Goal: Information Seeking & Learning: Learn about a topic

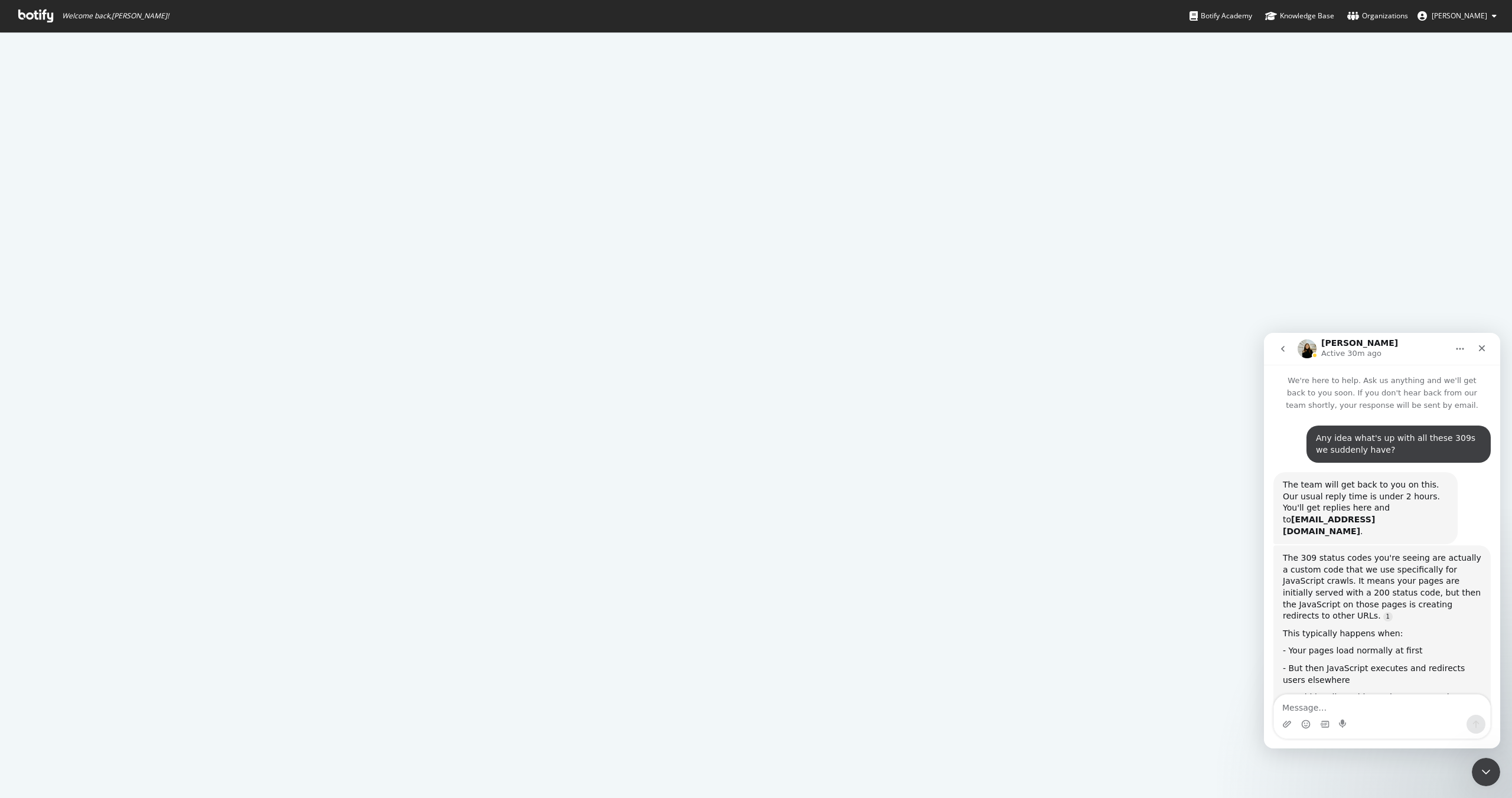
scroll to position [781, 0]
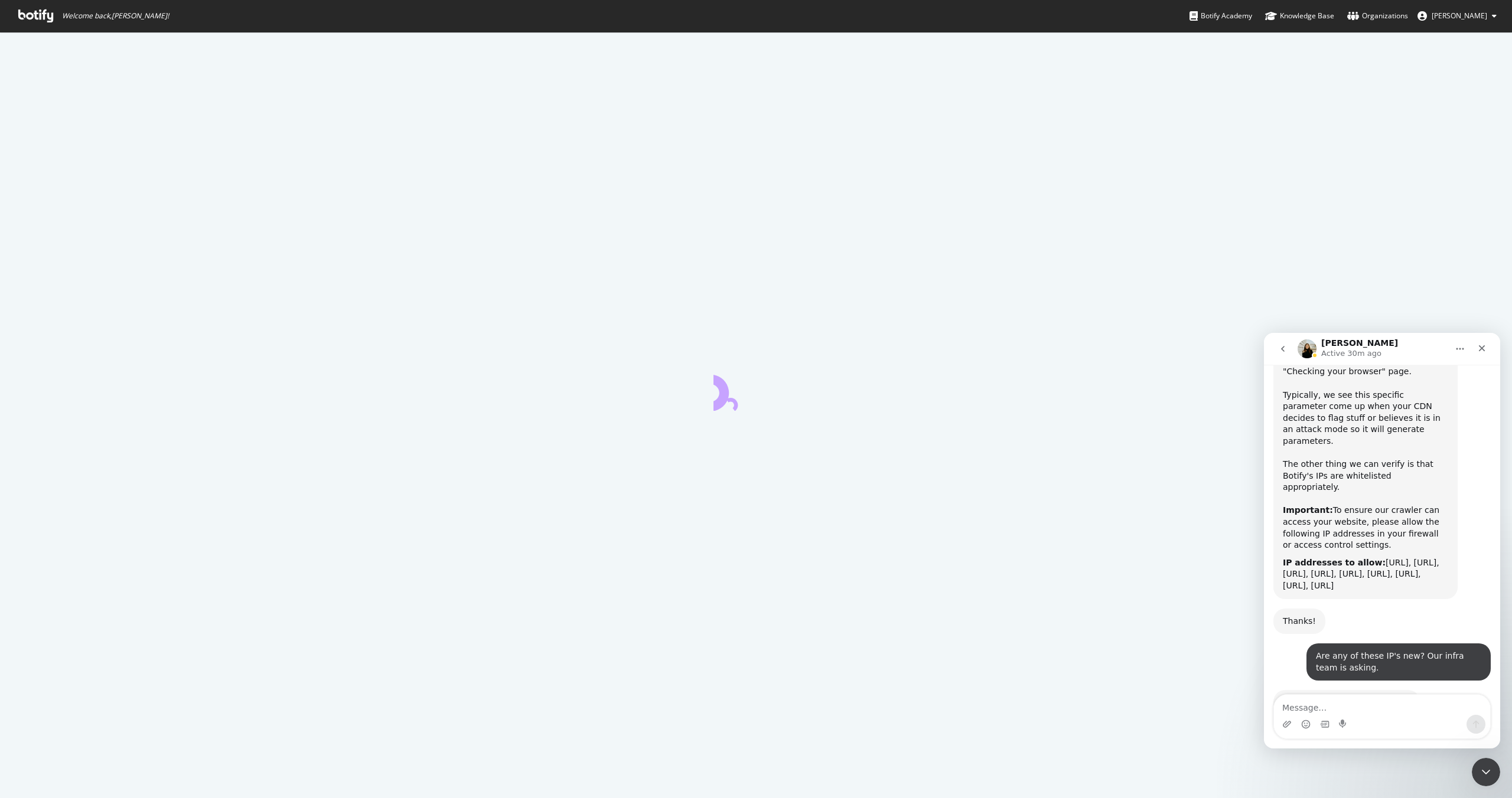
drag, startPoint x: 1285, startPoint y: 491, endPoint x: 1440, endPoint y: 537, distance: 161.7
click at [1440, 557] on div "IP addresses to allow: [URL], [URL], [URL], [URL], [URL], [URL], [URL], [URL], …" at bounding box center [1366, 575] width 166 height 35
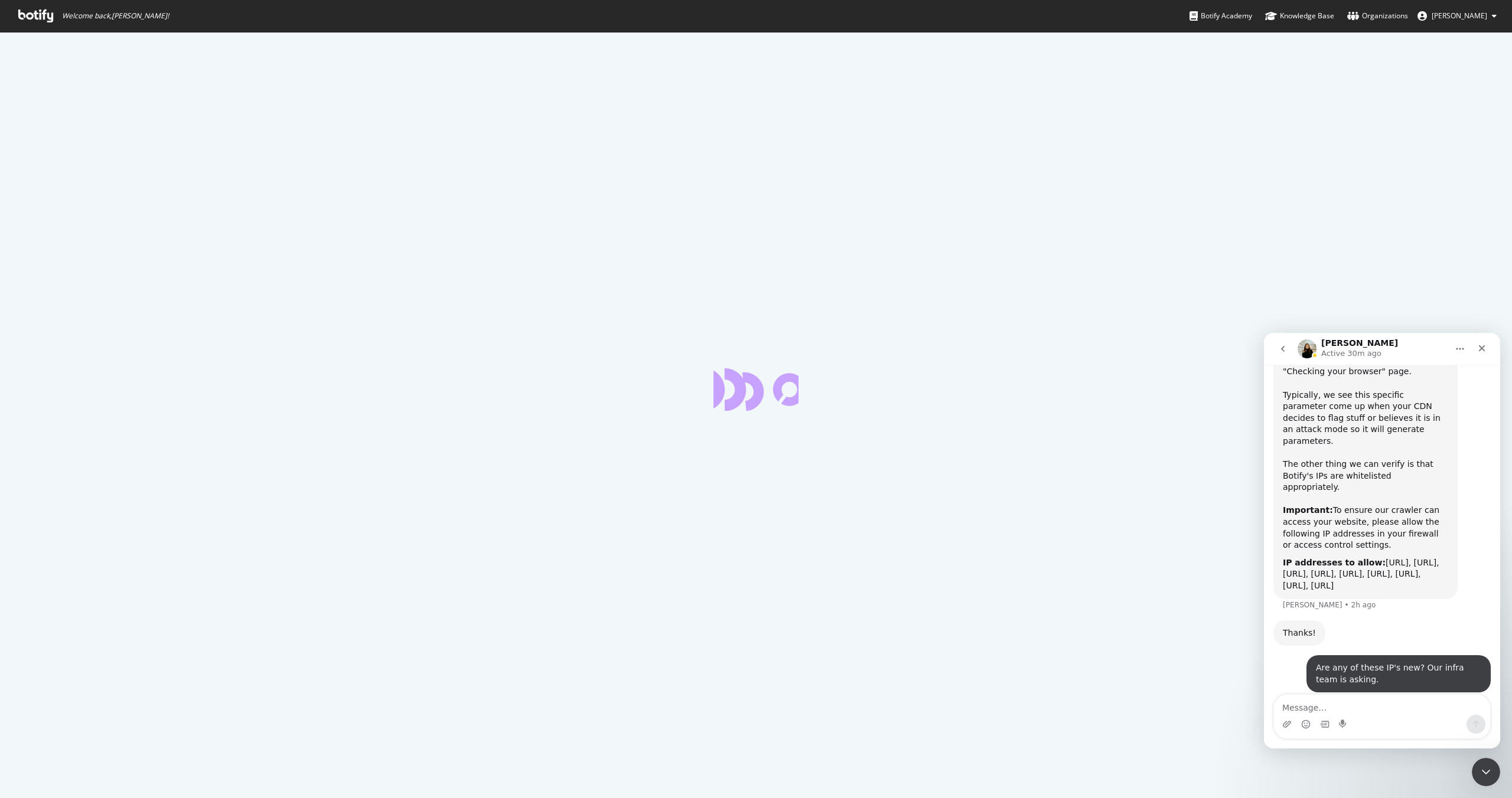
scroll to position [793, 0]
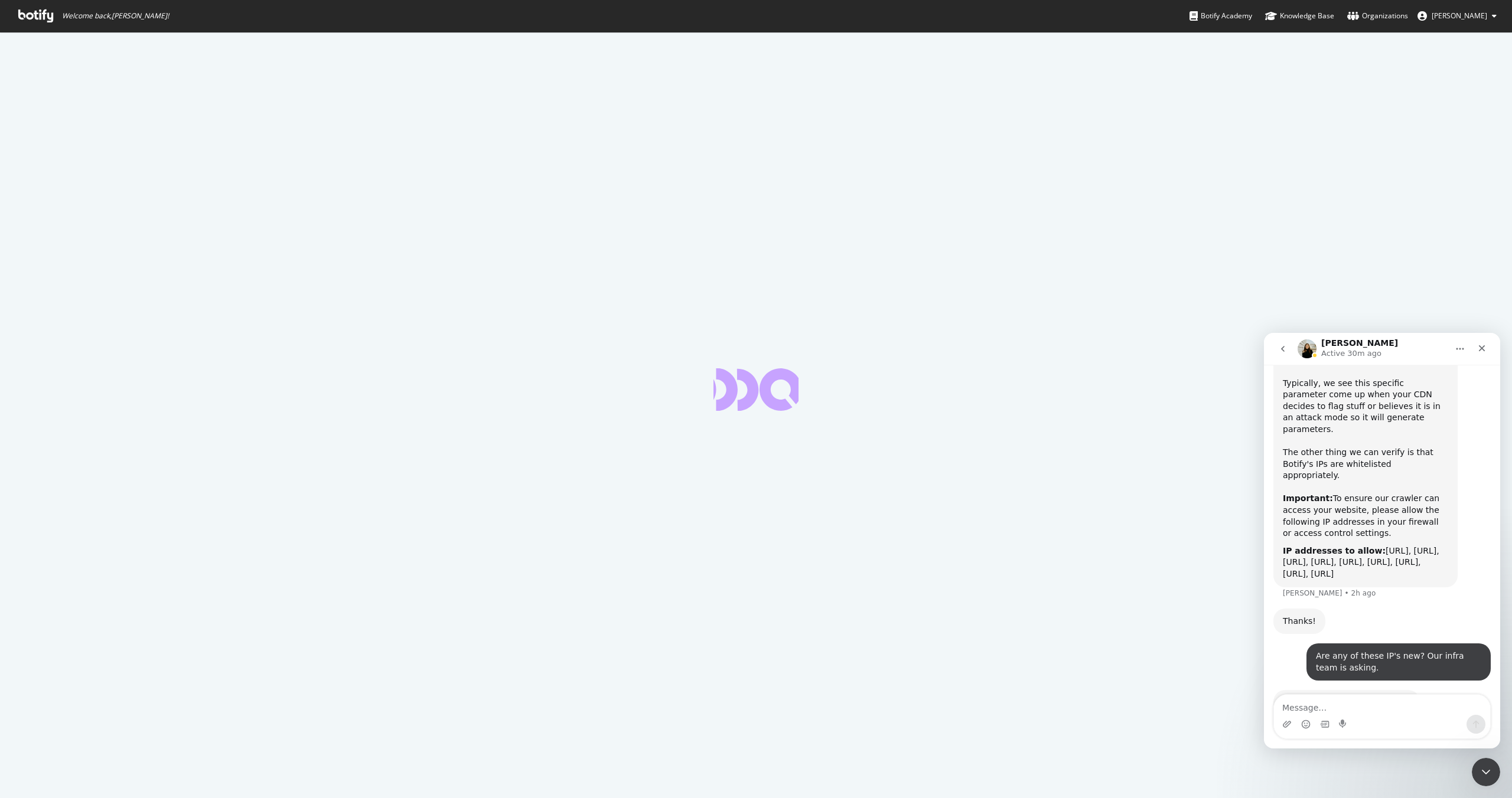
copy div "P addresses to allow: [URL], [URL], [URL], [URL], [URL], [URL], [URL], [URL], […"
click at [1486, 342] on div "Close" at bounding box center [1481, 348] width 21 height 21
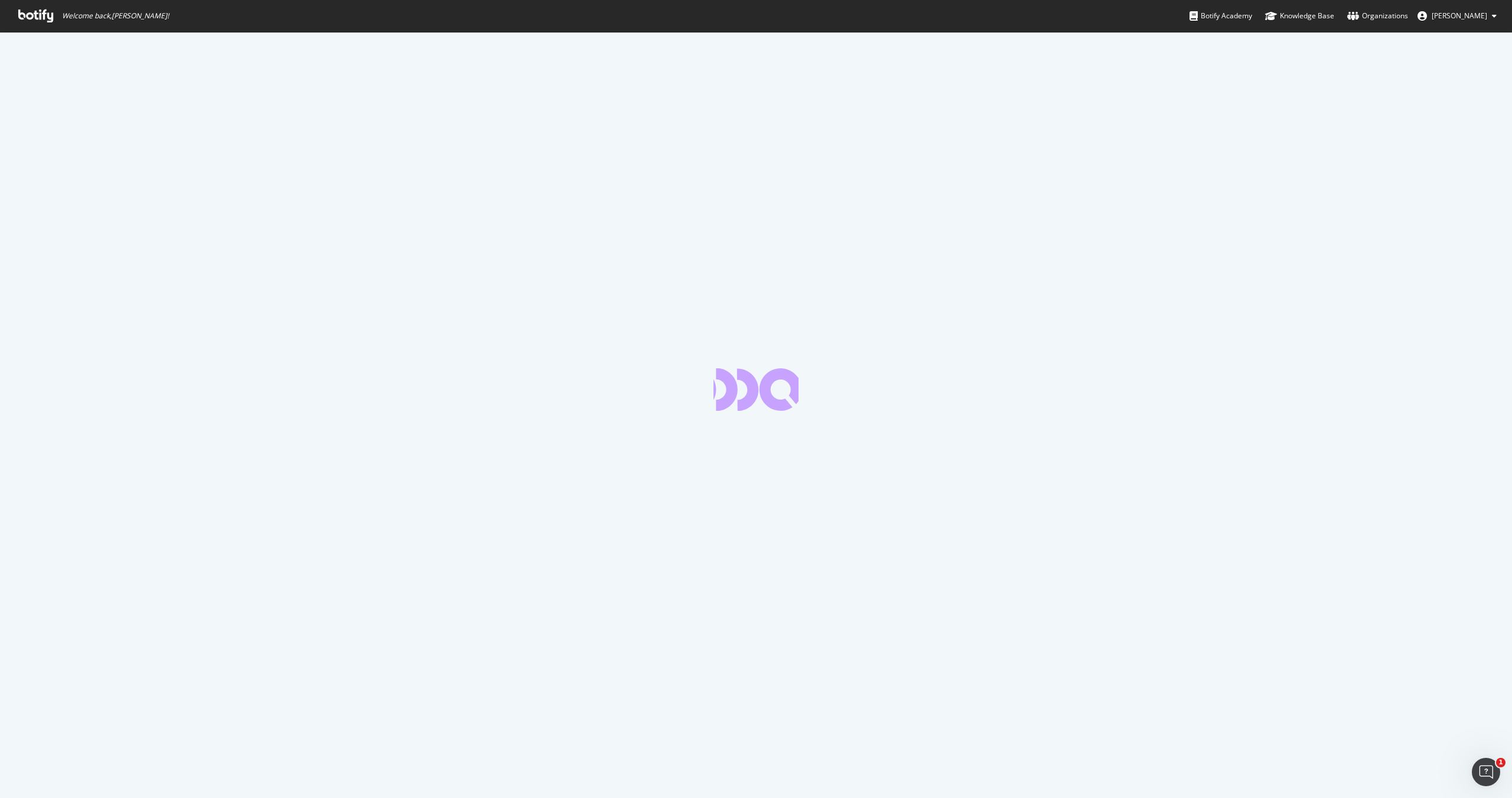
scroll to position [781, 0]
click at [46, 12] on icon at bounding box center [35, 16] width 35 height 13
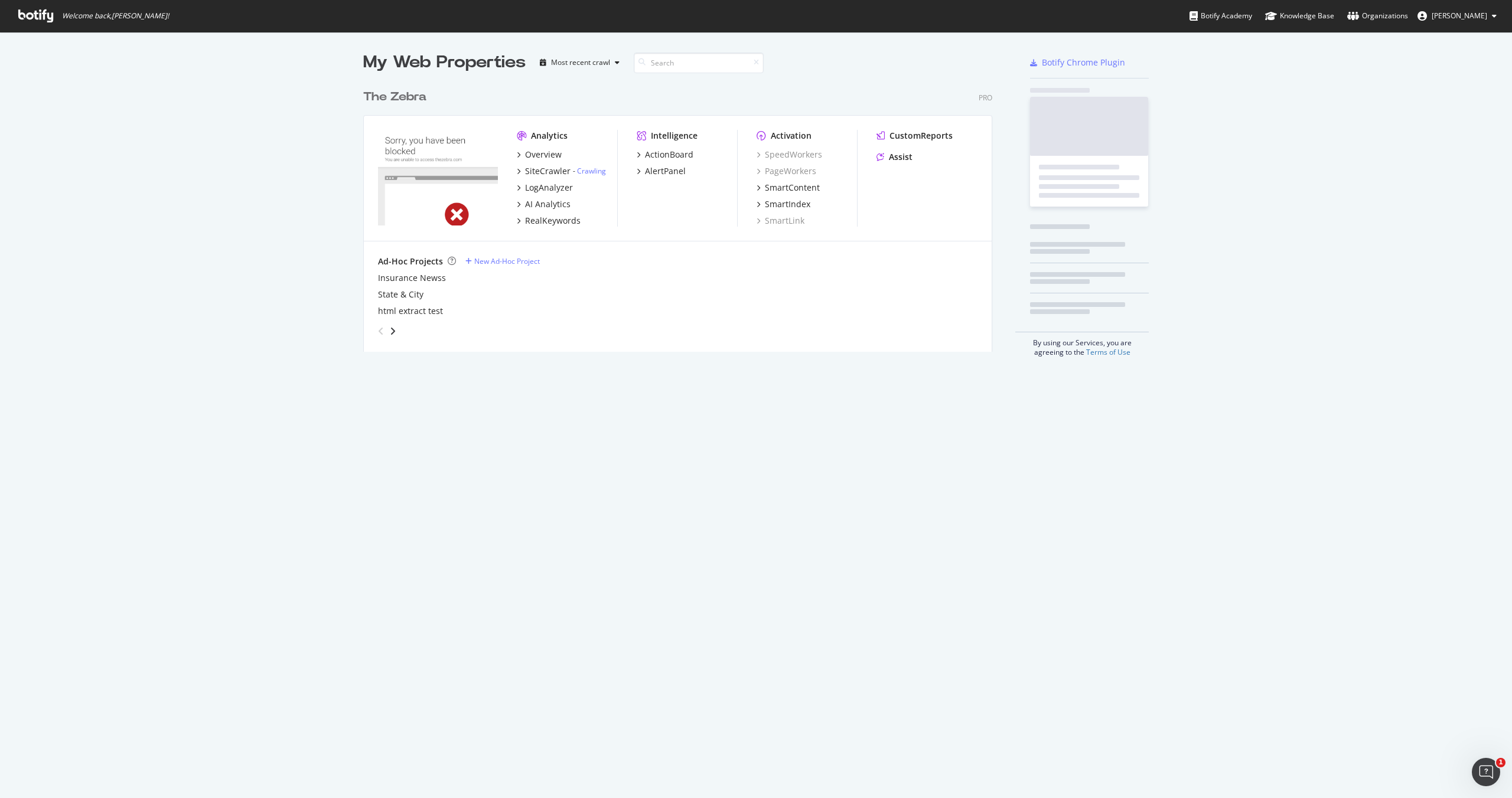
scroll to position [278, 638]
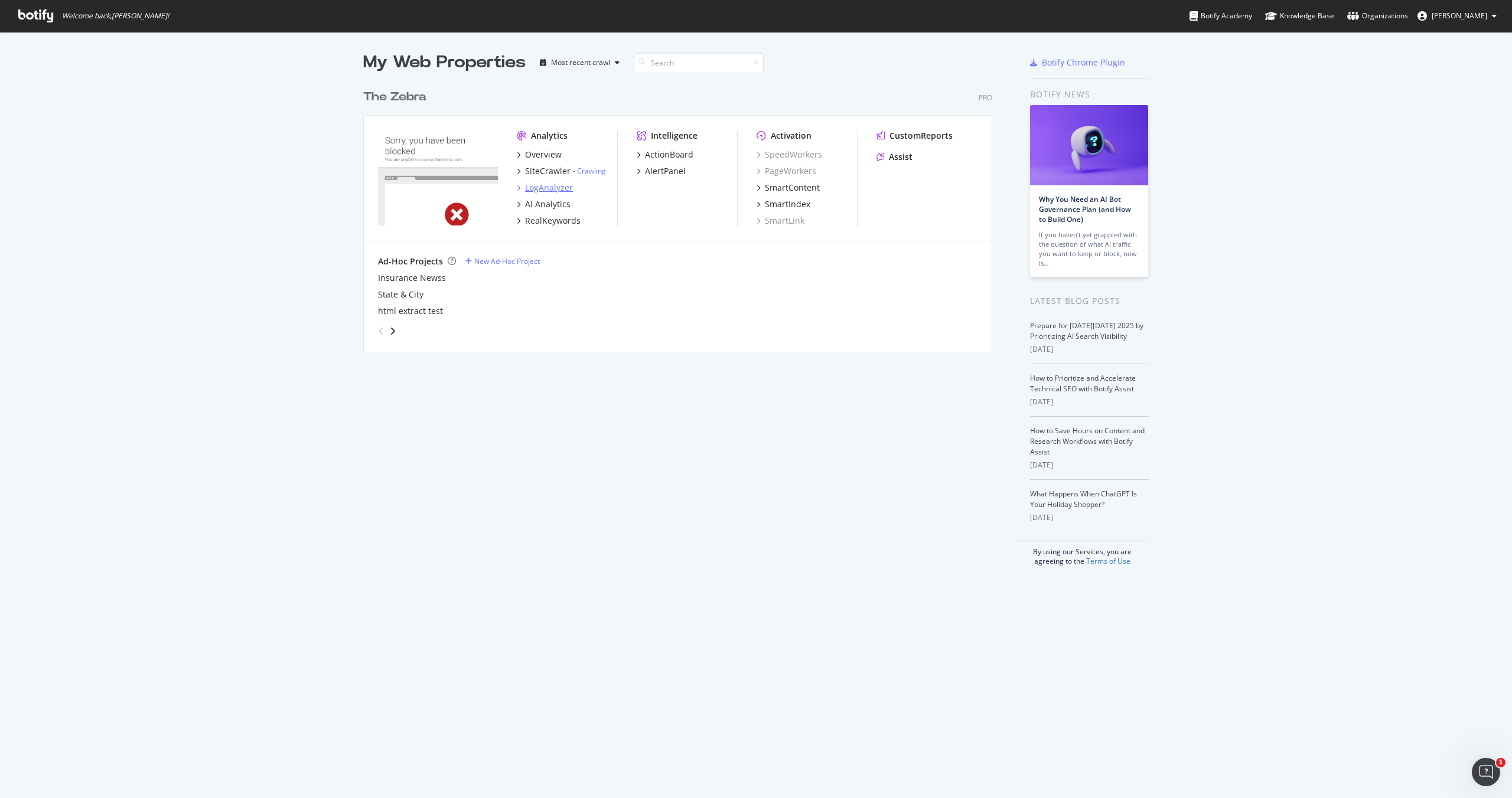
click at [539, 191] on div "LogAnalyzer" at bounding box center [549, 187] width 48 height 12
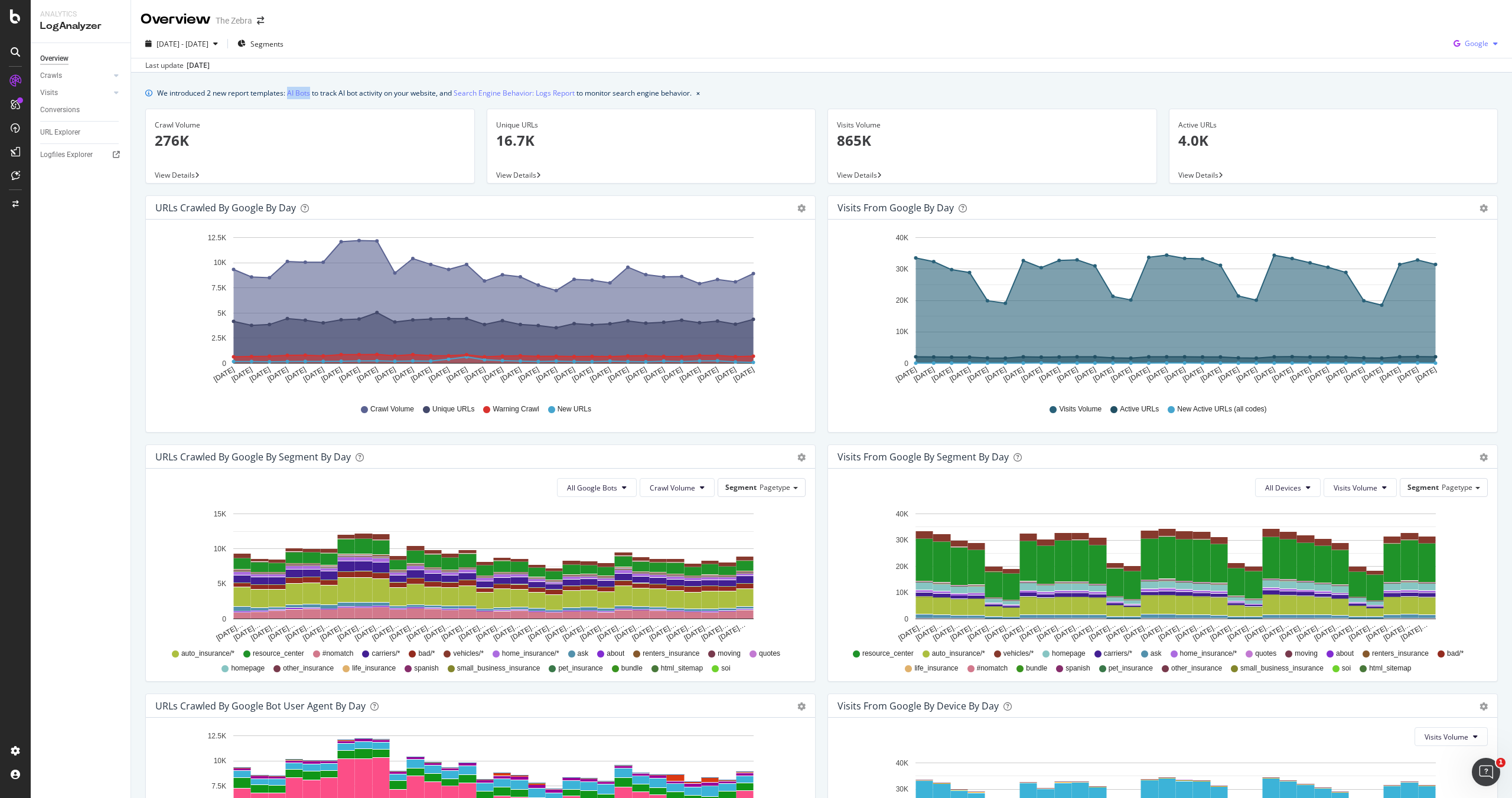
click at [1480, 38] on div "Google" at bounding box center [1475, 44] width 54 height 17
click at [1462, 87] on span "Bing" at bounding box center [1477, 89] width 44 height 11
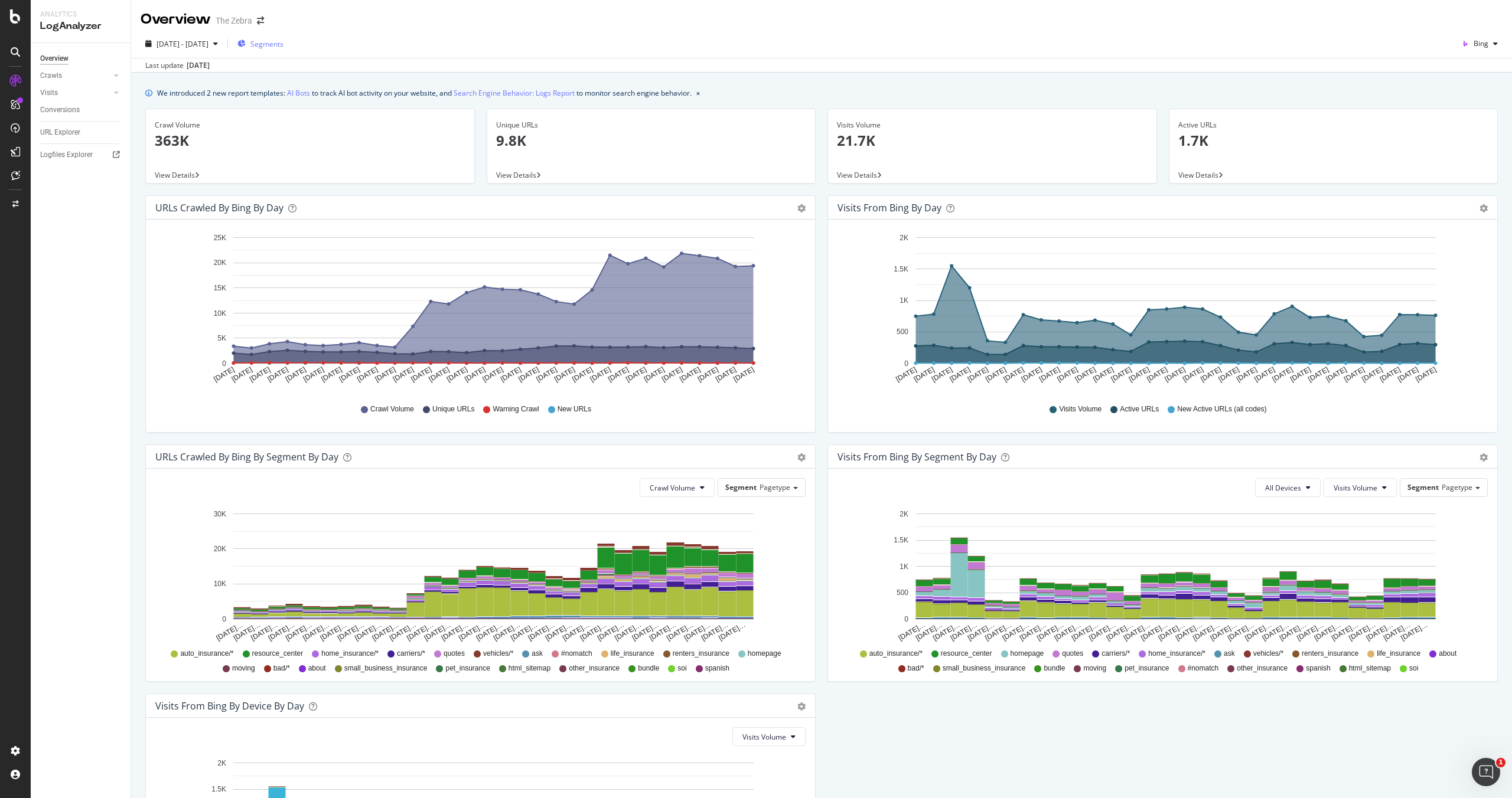
click at [275, 47] on span "Segments" at bounding box center [267, 44] width 33 height 10
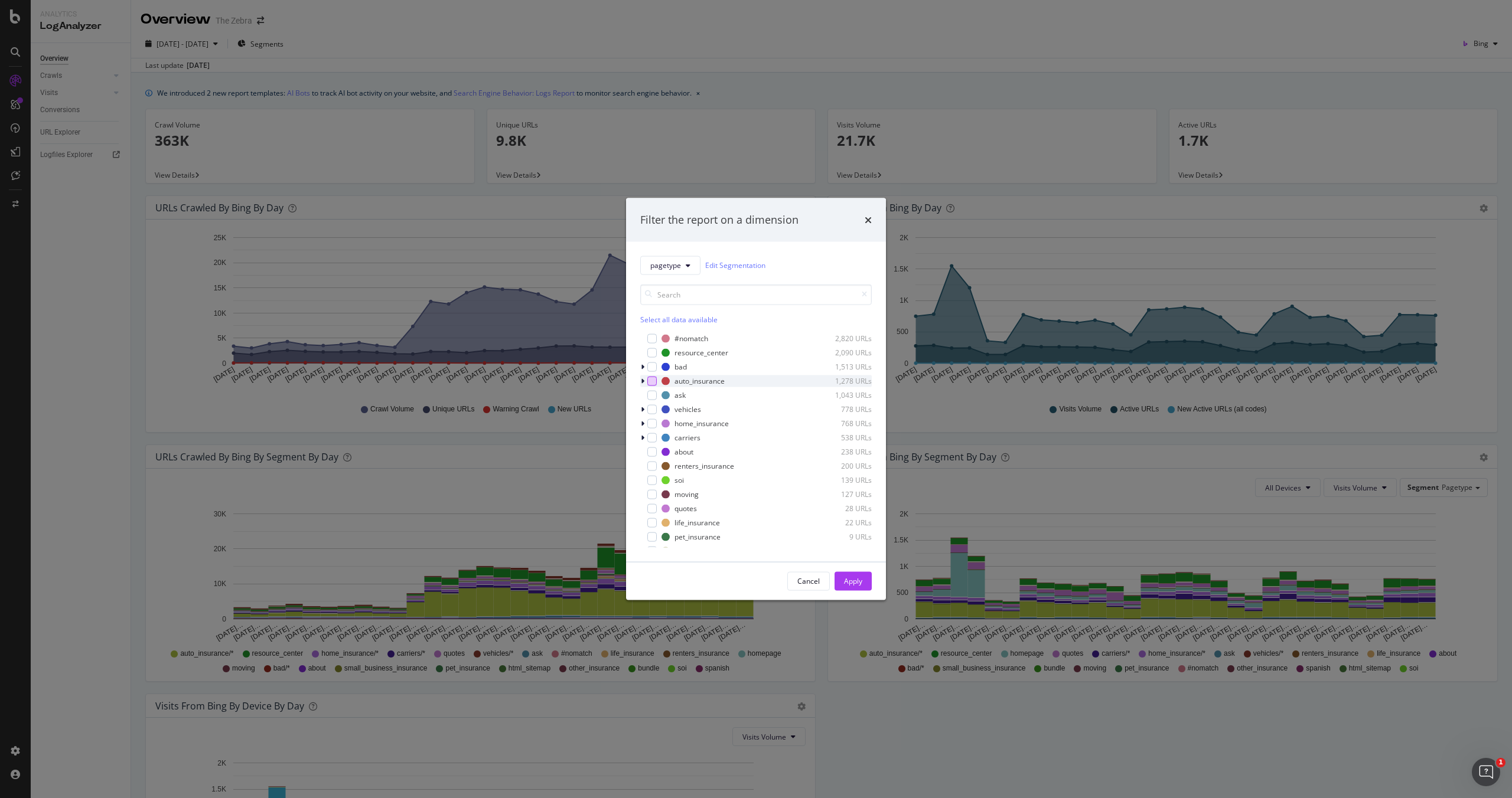
click at [647, 380] on div "modal" at bounding box center [651, 380] width 9 height 9
click at [653, 515] on div "modal" at bounding box center [651, 517] width 9 height 9
click at [851, 571] on div "Cancel Apply" at bounding box center [755, 581] width 260 height 38
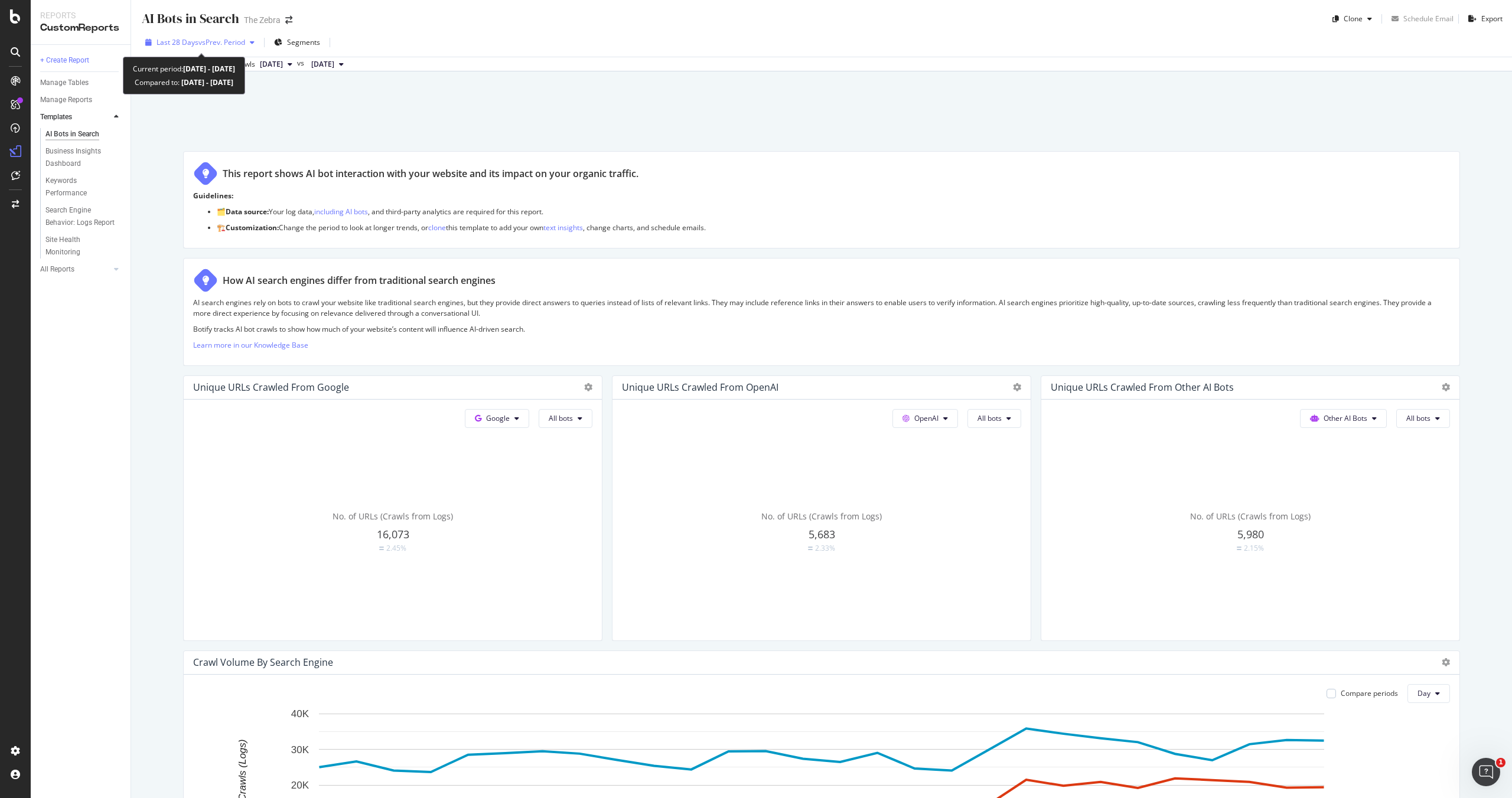
click at [231, 43] on span "vs Prev. Period" at bounding box center [222, 42] width 47 height 10
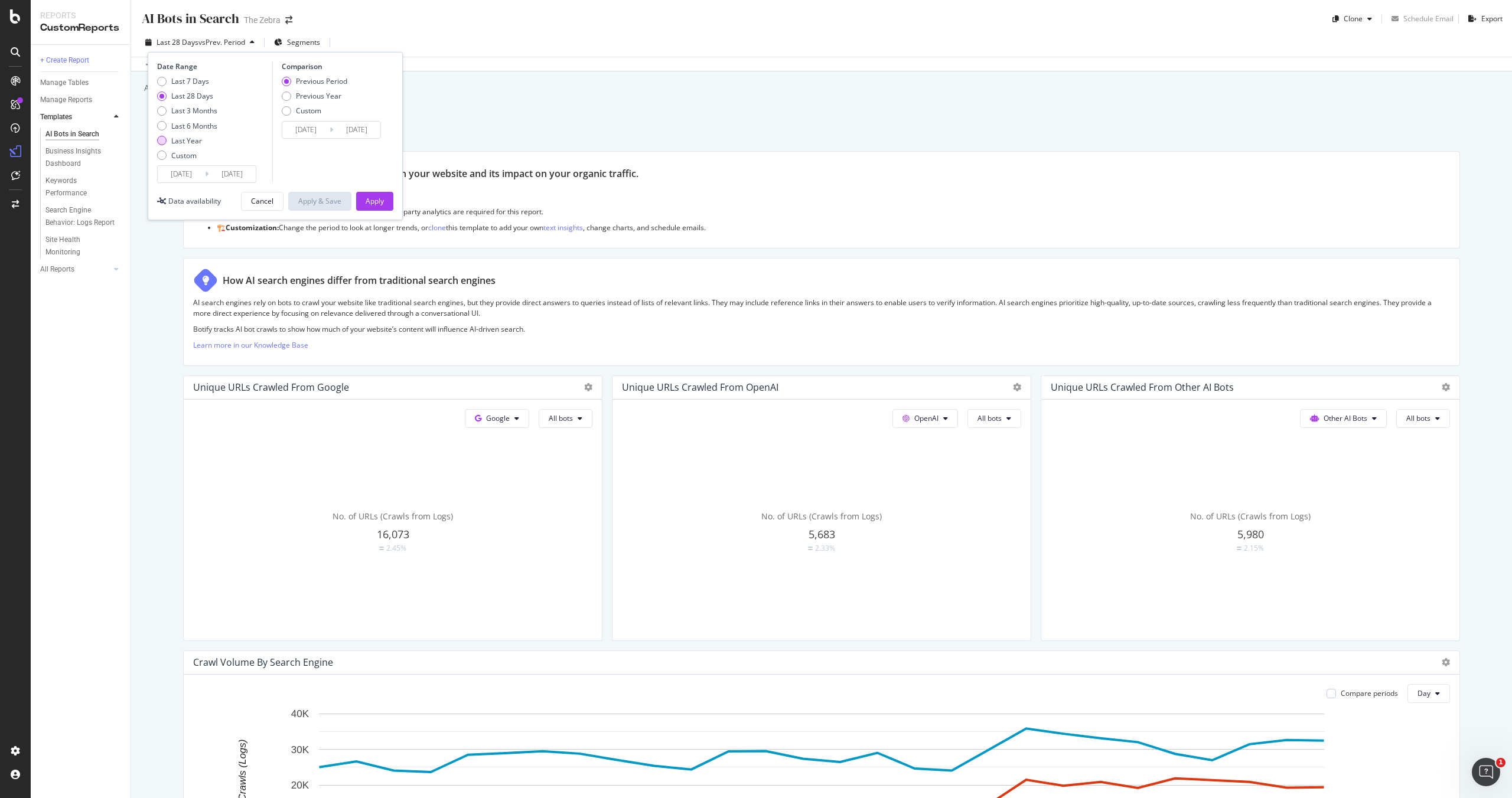
click at [191, 136] on div "Last Year" at bounding box center [186, 141] width 31 height 10
type input "2024/10/09"
type input "2023/10/10"
type input "2024/10/08"
click at [361, 195] on button "Apply" at bounding box center [375, 201] width 37 height 19
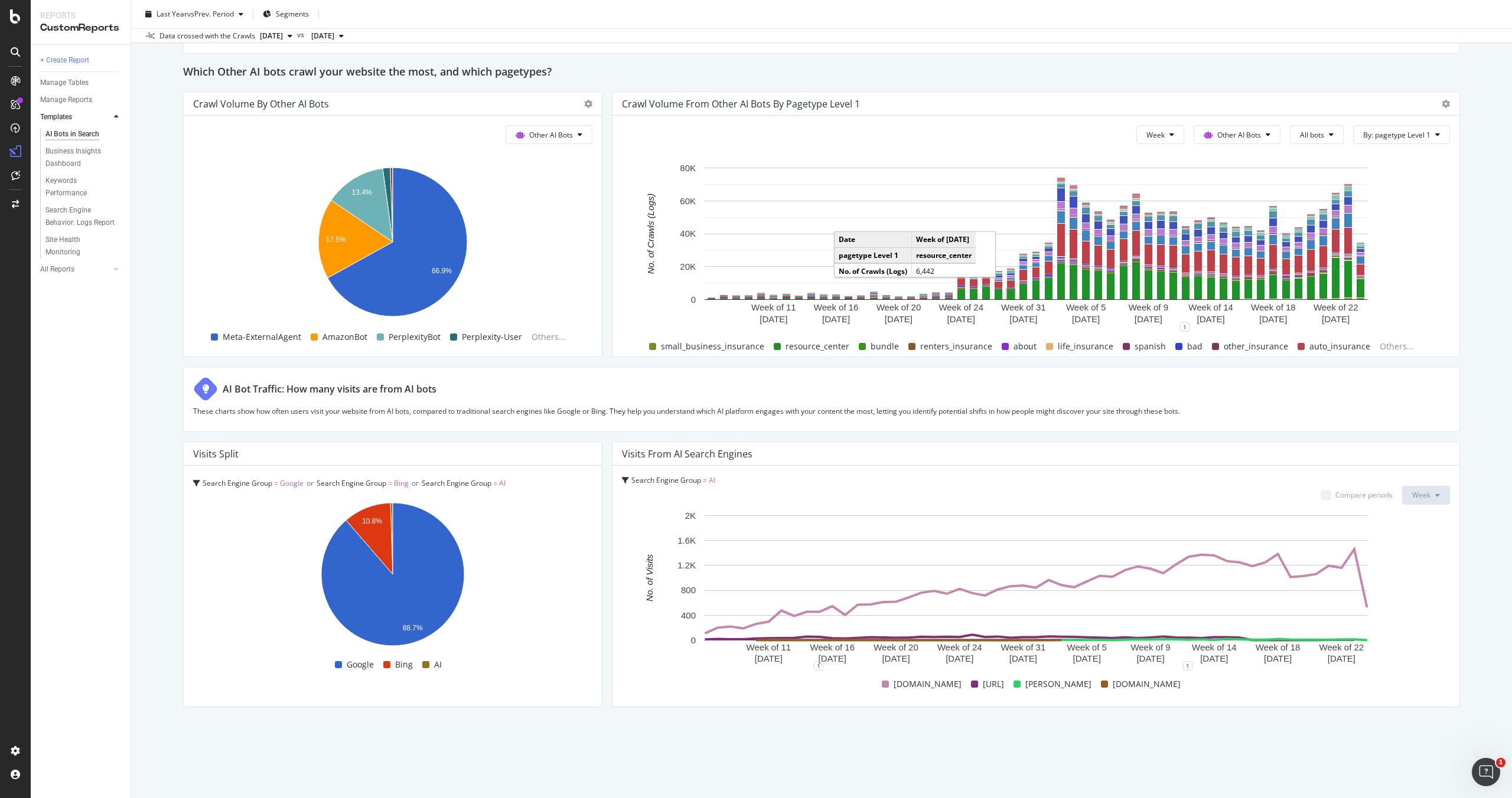
scroll to position [1722, 0]
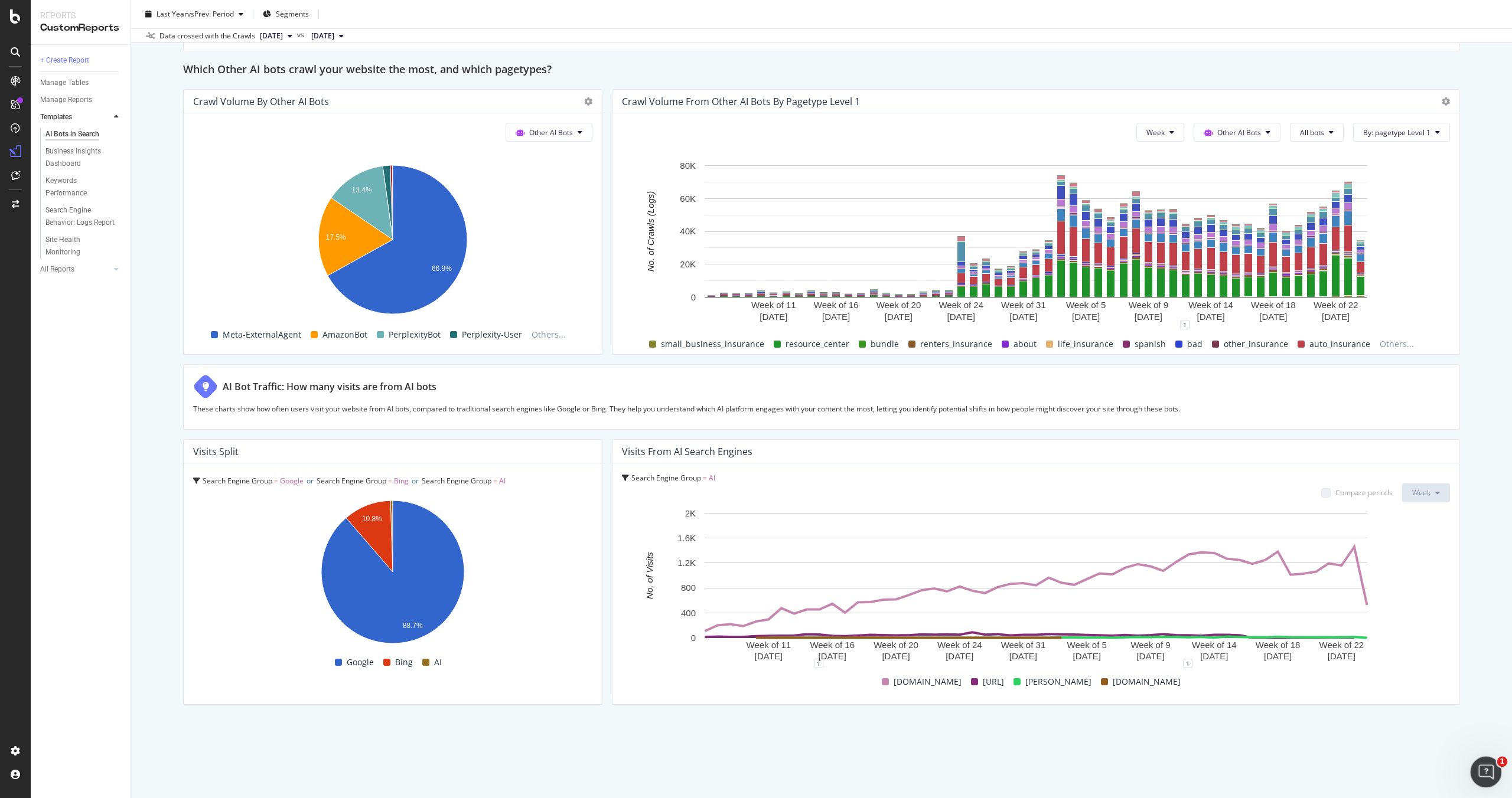
click at [1482, 766] on icon "Open Intercom Messenger" at bounding box center [1484, 770] width 19 height 19
click at [1485, 771] on icon "Open Intercom Messenger" at bounding box center [1483, 770] width 8 height 9
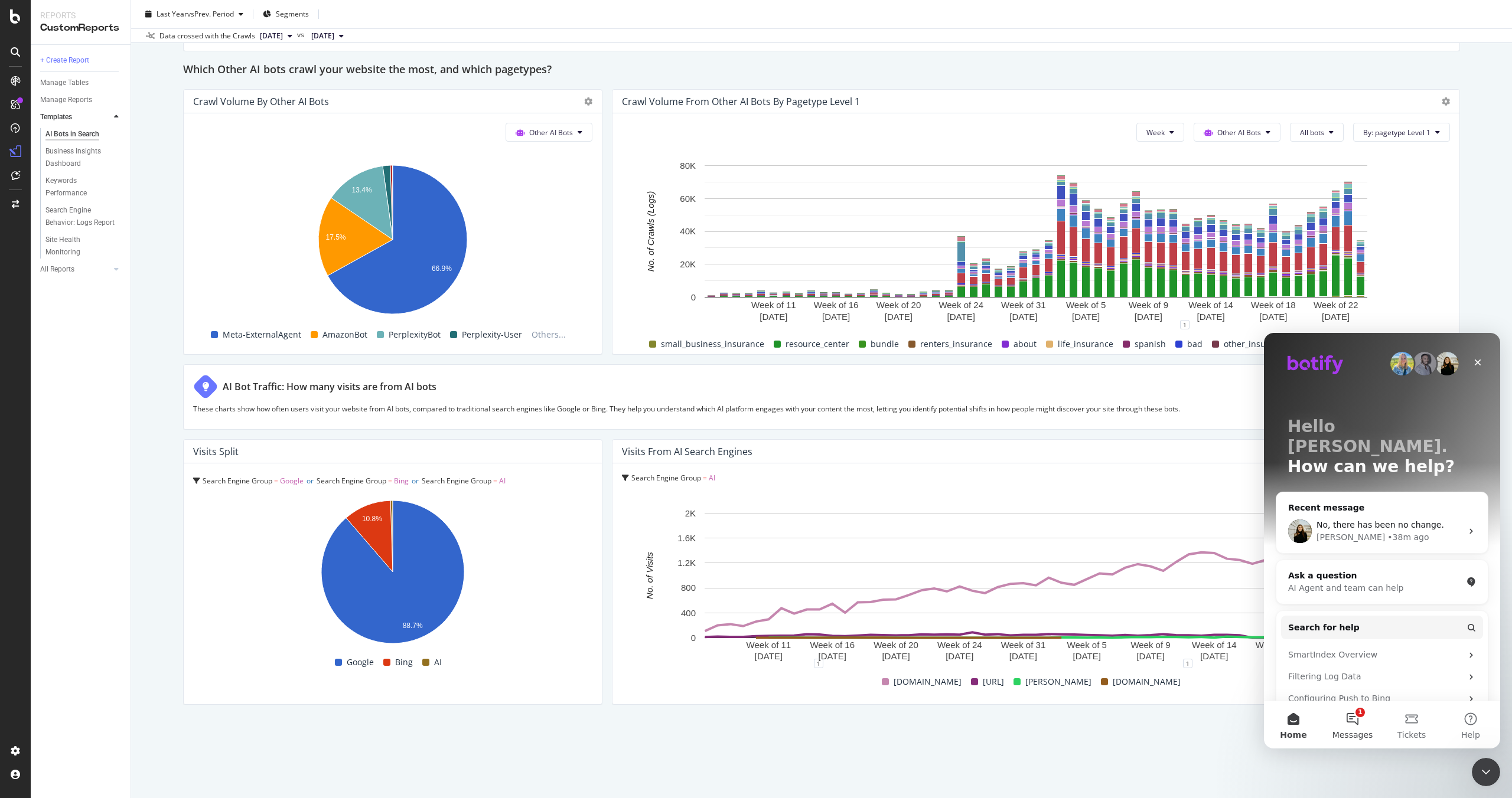
click at [1363, 714] on button "1 Messages" at bounding box center [1352, 725] width 59 height 47
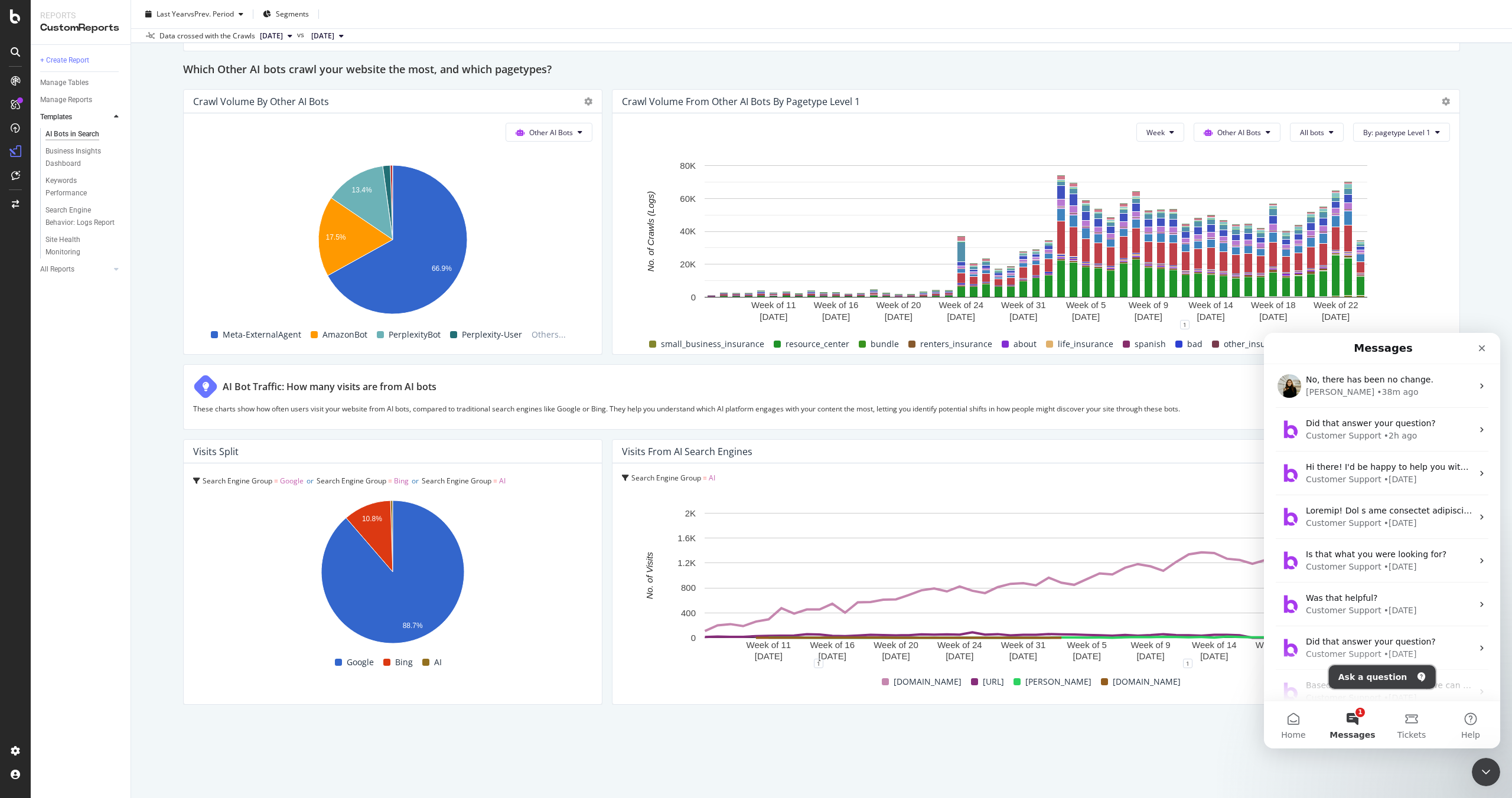
click at [1361, 682] on button "Ask a question" at bounding box center [1382, 677] width 107 height 24
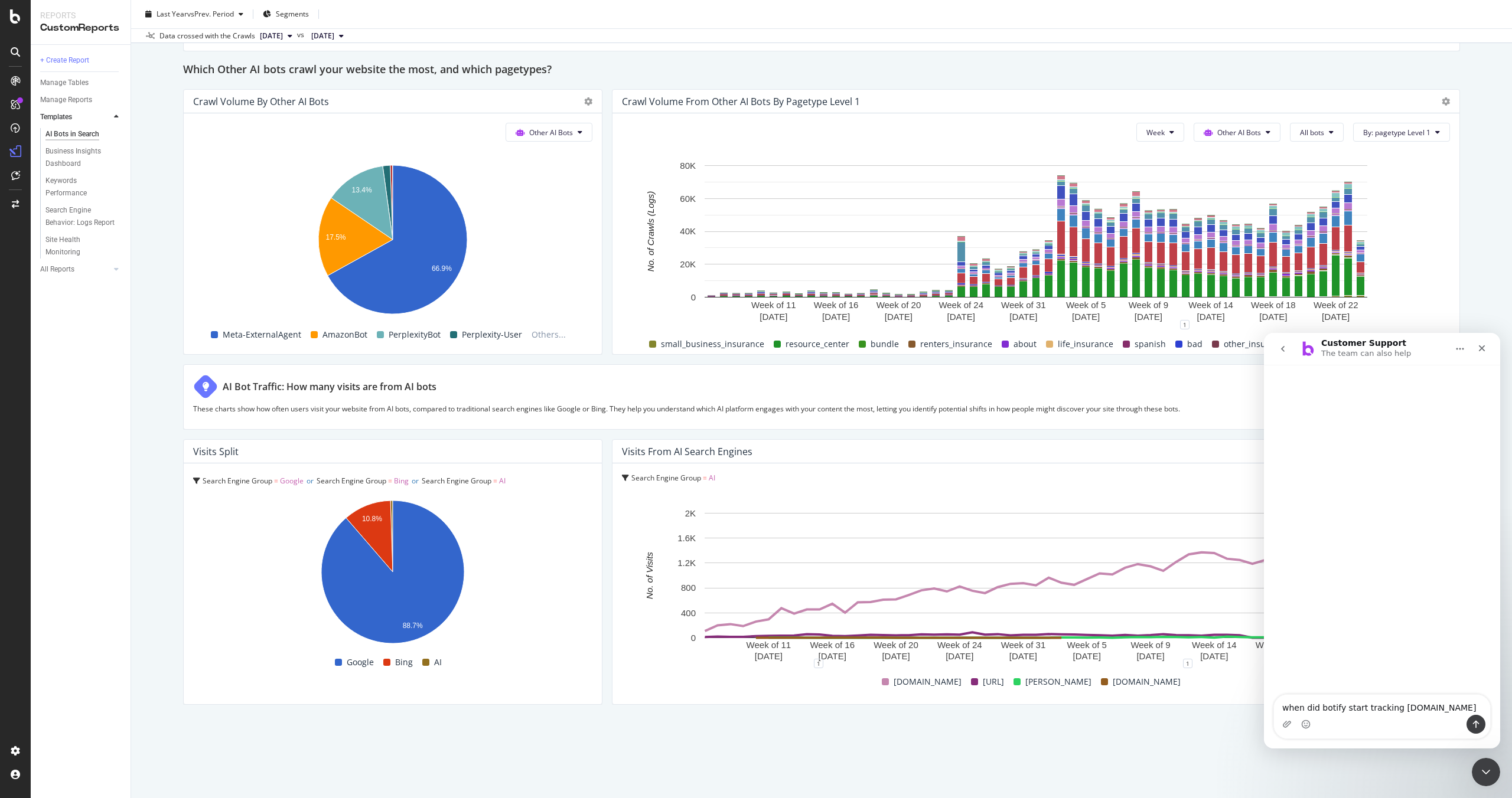
type textarea "when did botify start tracking you.com"
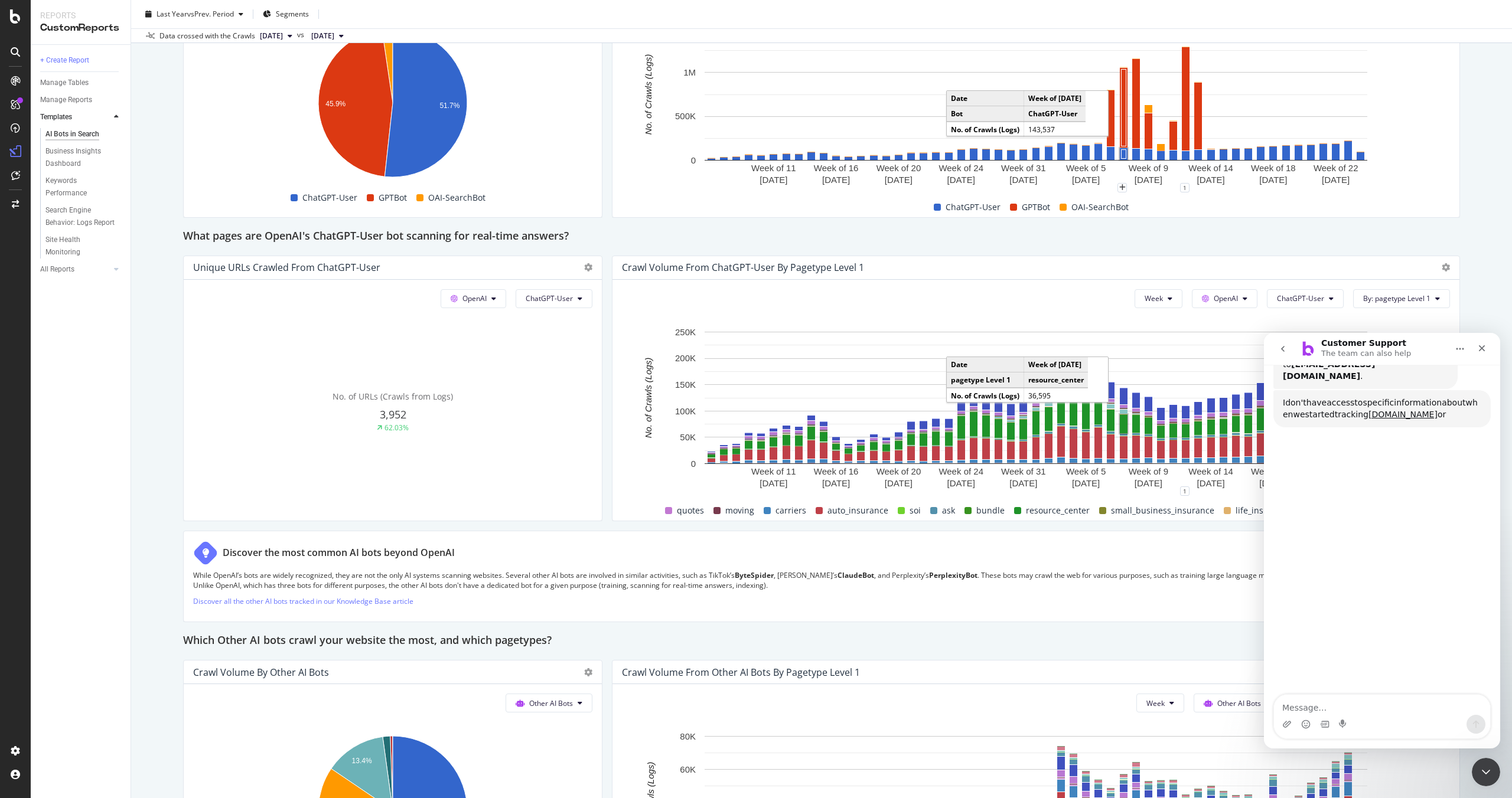
scroll to position [154, 0]
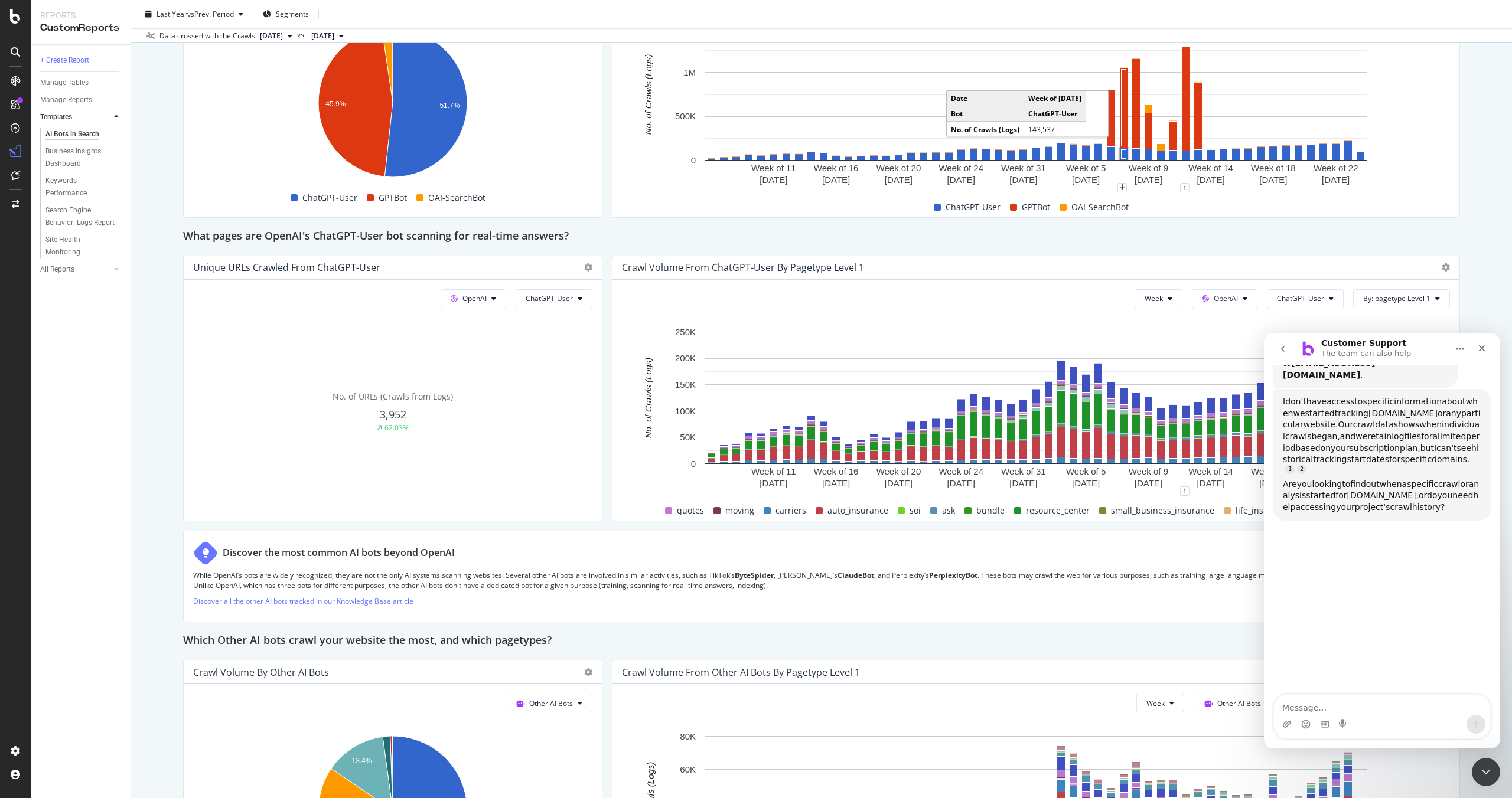
click at [1352, 710] on textarea "Message…" at bounding box center [1381, 705] width 216 height 20
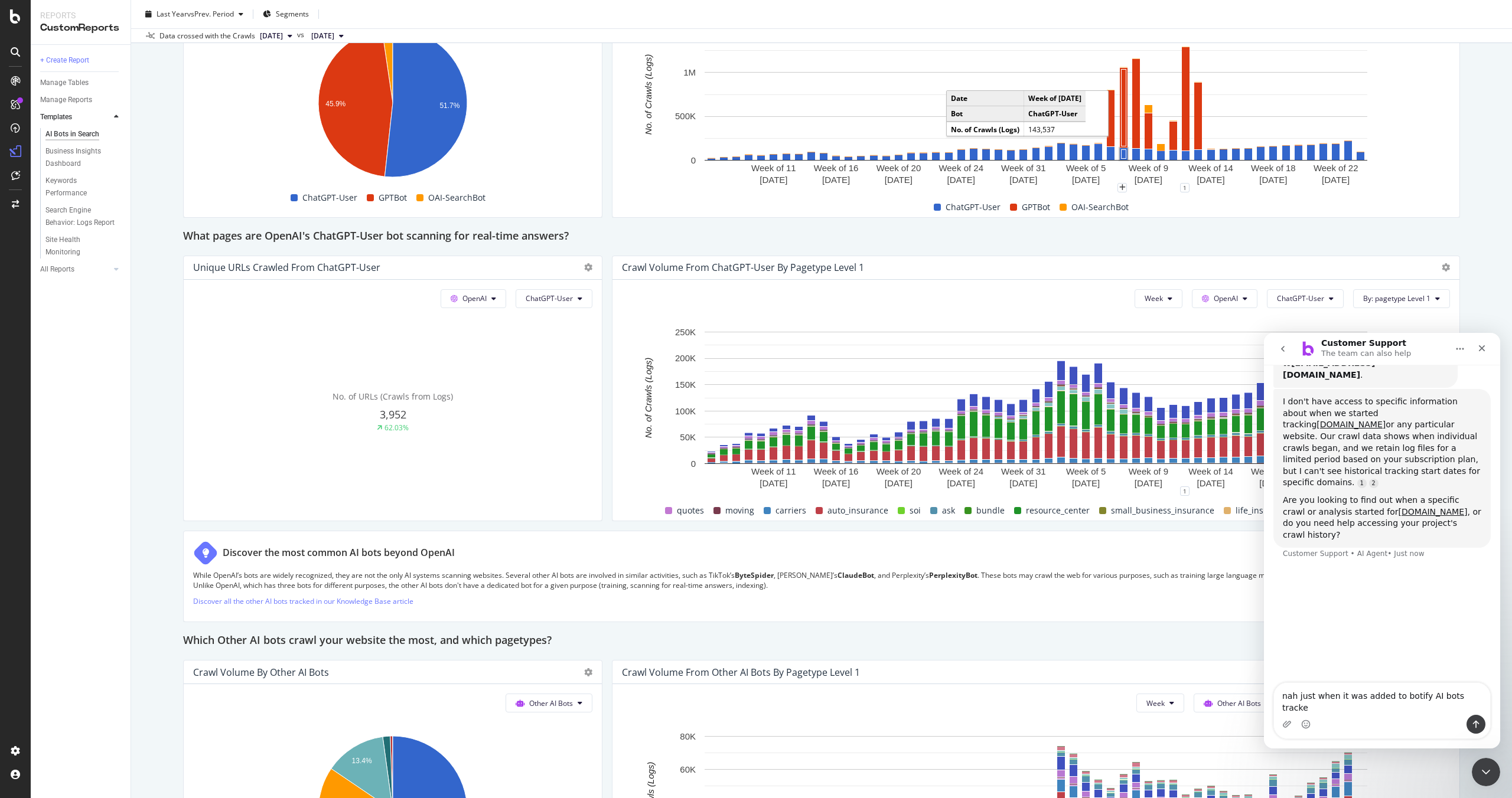
type textarea "nah just when it was added to botify AI bots tracked"
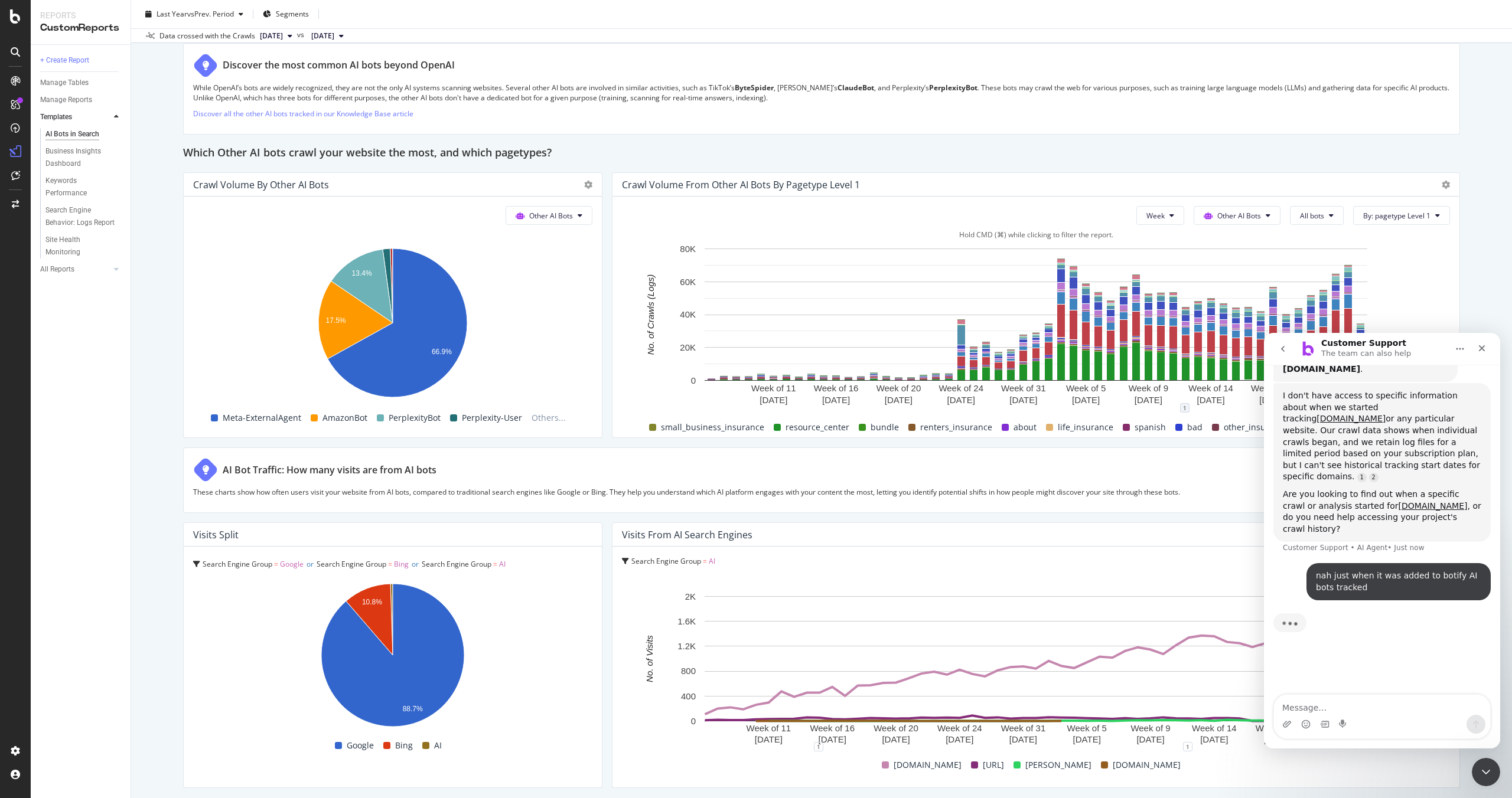
scroll to position [1699, 0]
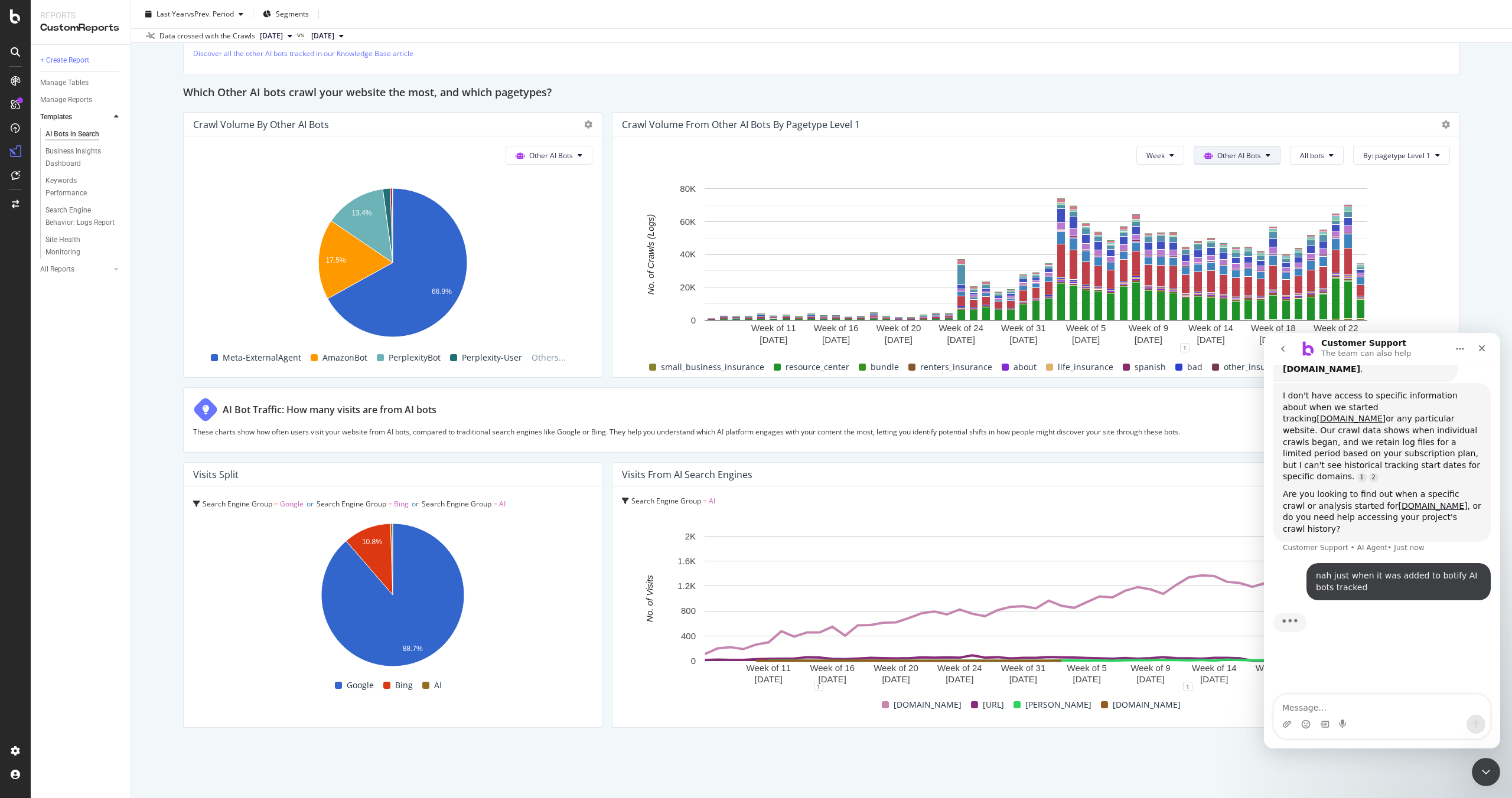
click at [1213, 153] on span at bounding box center [1211, 156] width 14 height 10
click at [1290, 148] on button "All bots" at bounding box center [1316, 155] width 54 height 19
click at [1326, 242] on span "YouBot" at bounding box center [1333, 244] width 66 height 11
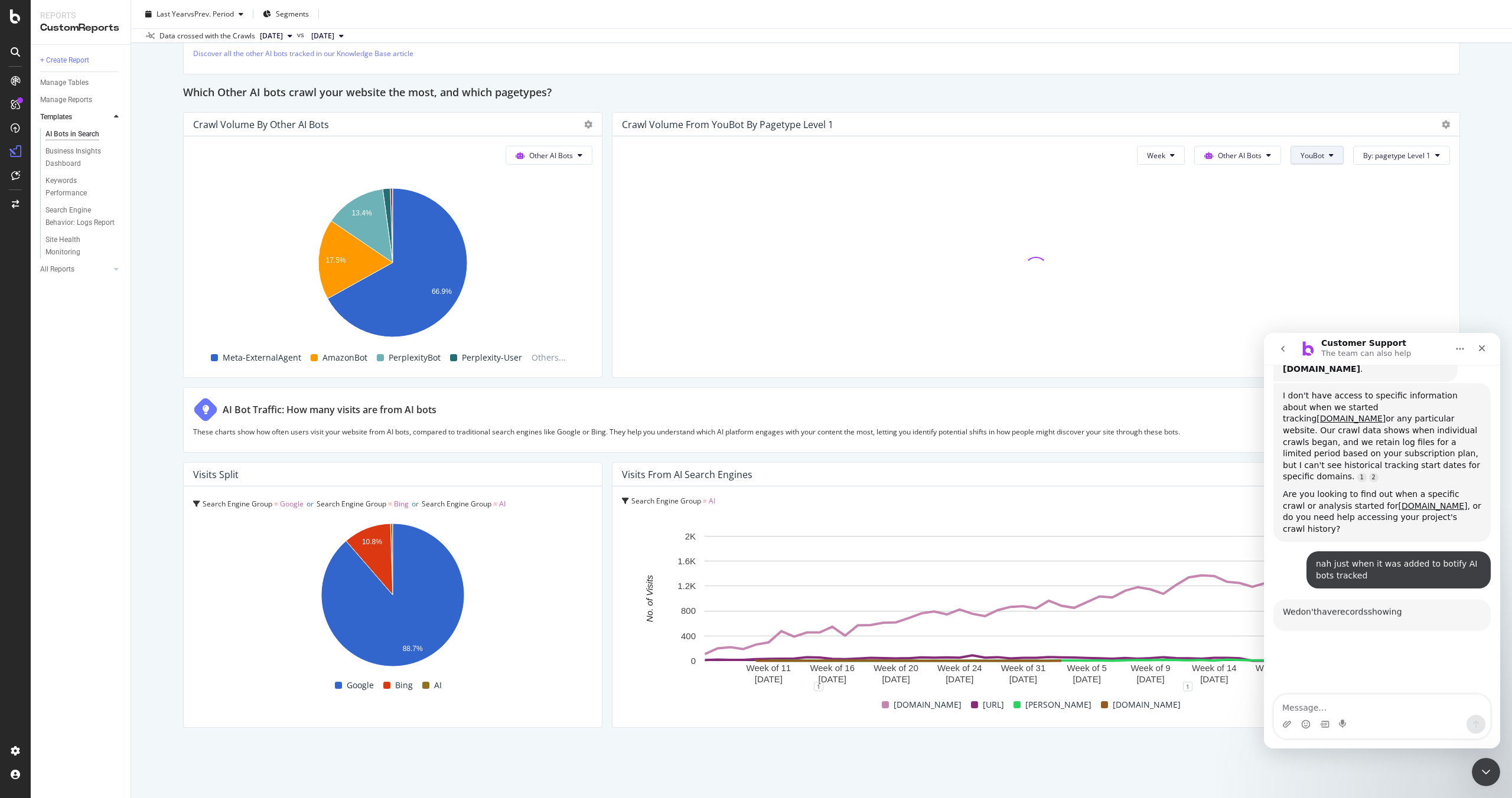
click at [1309, 148] on button "YouBot" at bounding box center [1316, 155] width 53 height 19
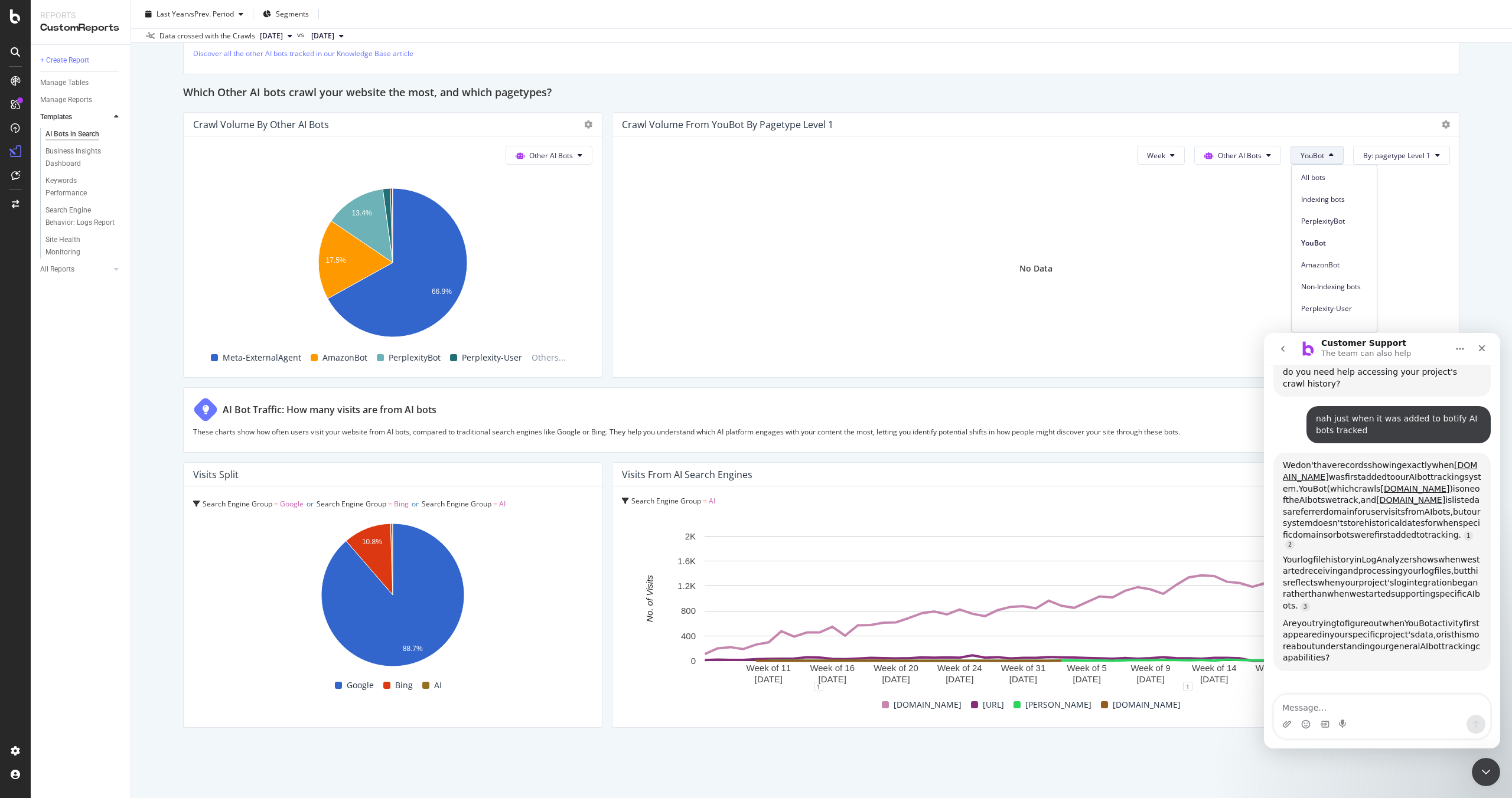
scroll to position [0, 0]
click at [1321, 157] on span "YouBot" at bounding box center [1312, 156] width 24 height 10
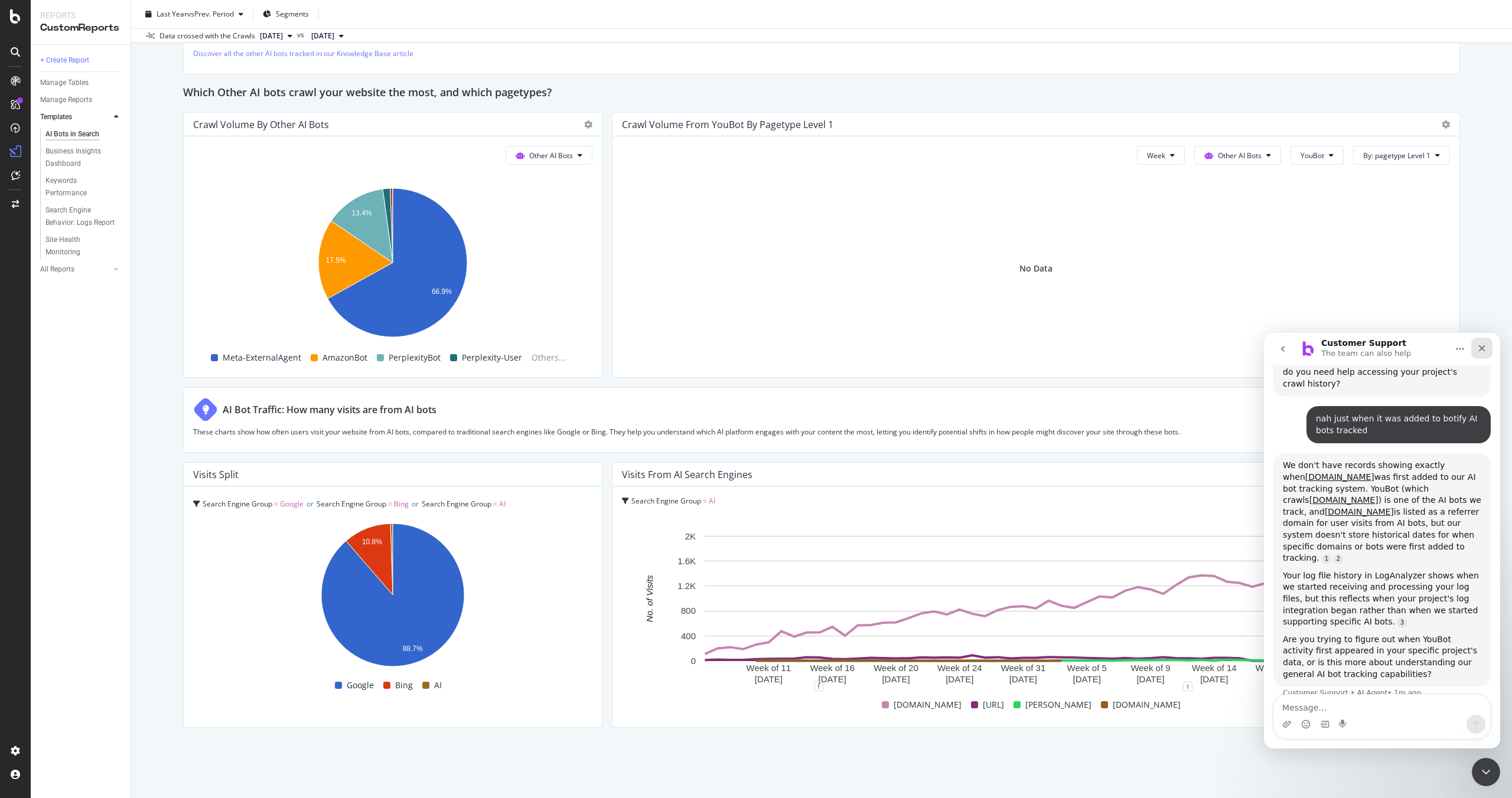
click at [1481, 350] on icon "Close" at bounding box center [1481, 348] width 9 height 9
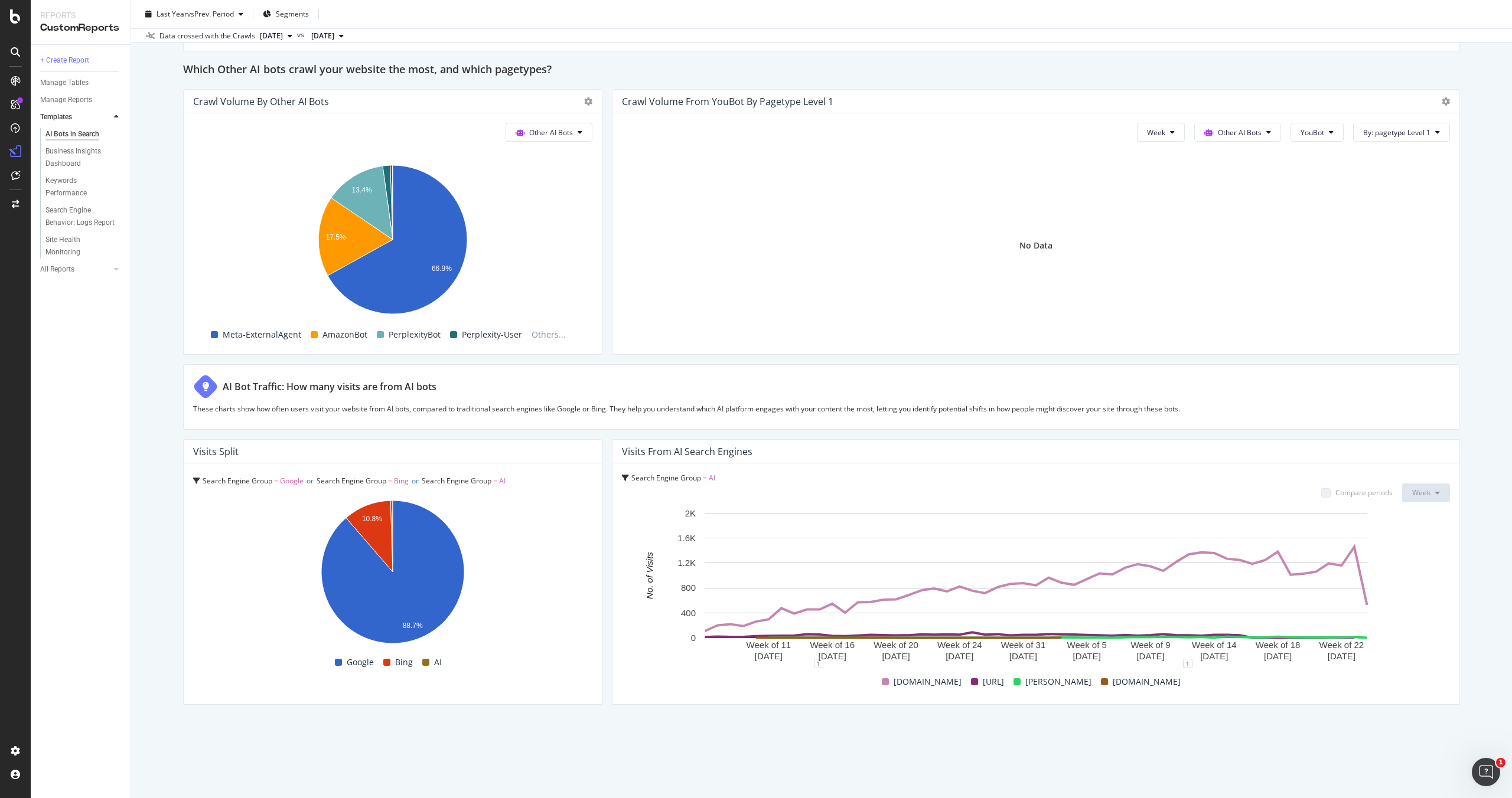
scroll to position [2, 0]
